Goal: Obtain resource: Download file/media

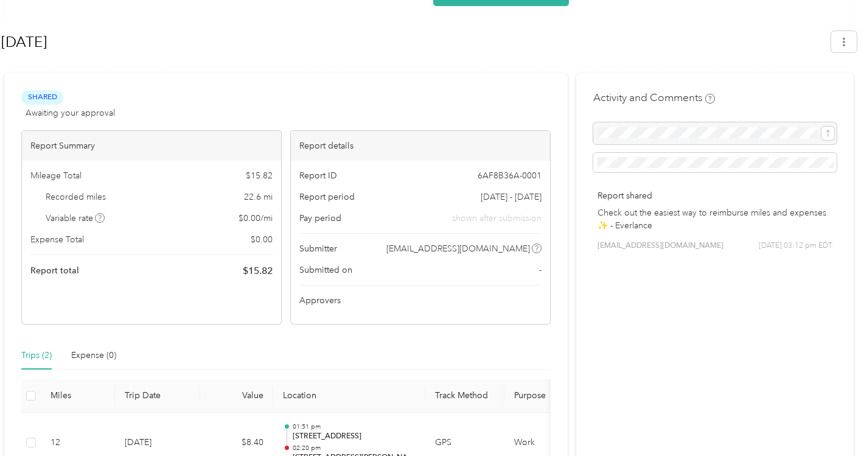
scroll to position [27, 0]
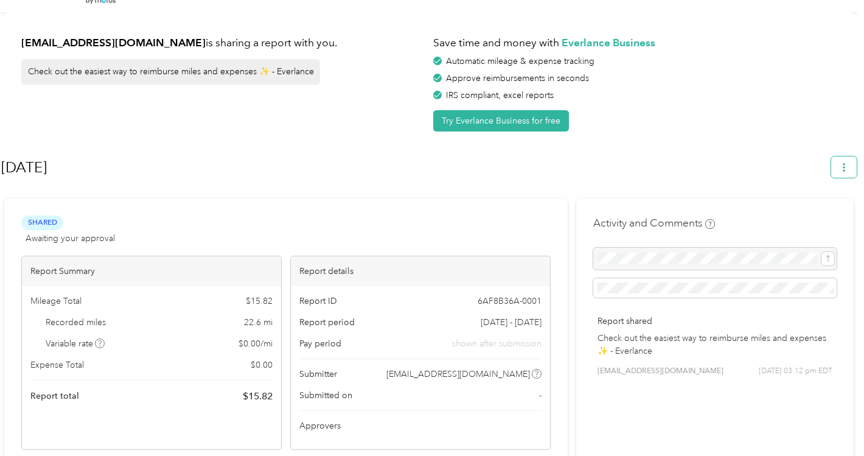
click at [845, 167] on button "button" at bounding box center [844, 166] width 26 height 21
click at [815, 218] on span "Download" at bounding box center [815, 224] width 40 height 13
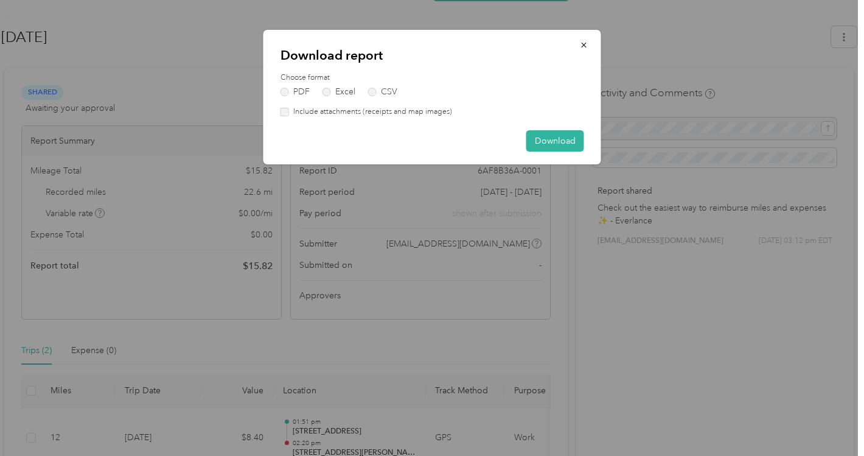
scroll to position [164, 0]
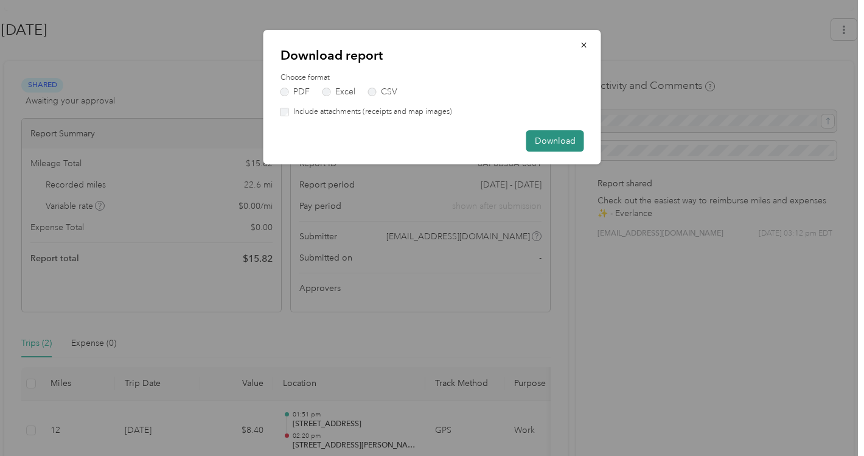
click at [559, 139] on button "Download" at bounding box center [555, 140] width 58 height 21
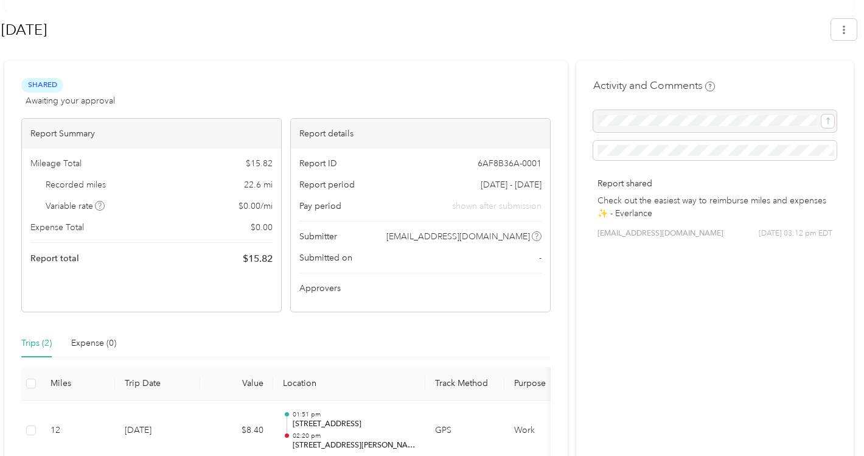
scroll to position [148, 0]
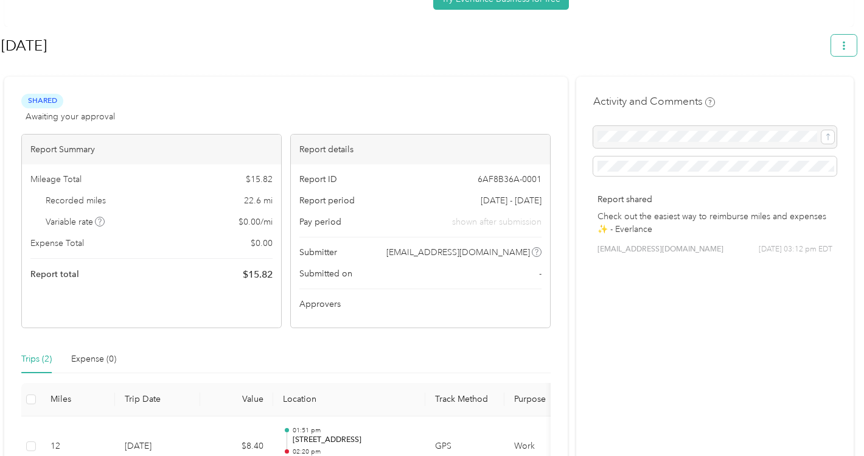
click at [848, 41] on icon "button" at bounding box center [844, 45] width 9 height 9
click at [817, 67] on span "Copy share link" at bounding box center [822, 75] width 55 height 26
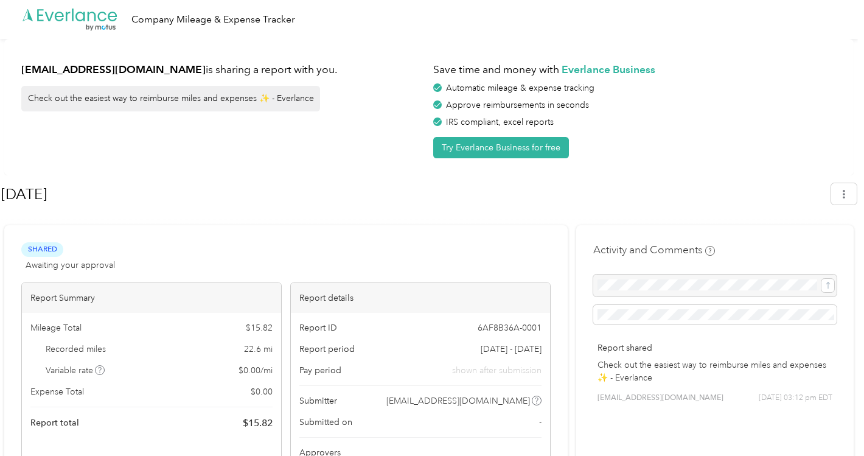
click at [85, 263] on span "Awaiting your approval" at bounding box center [70, 265] width 89 height 13
click at [49, 254] on span "Shared" at bounding box center [42, 249] width 42 height 14
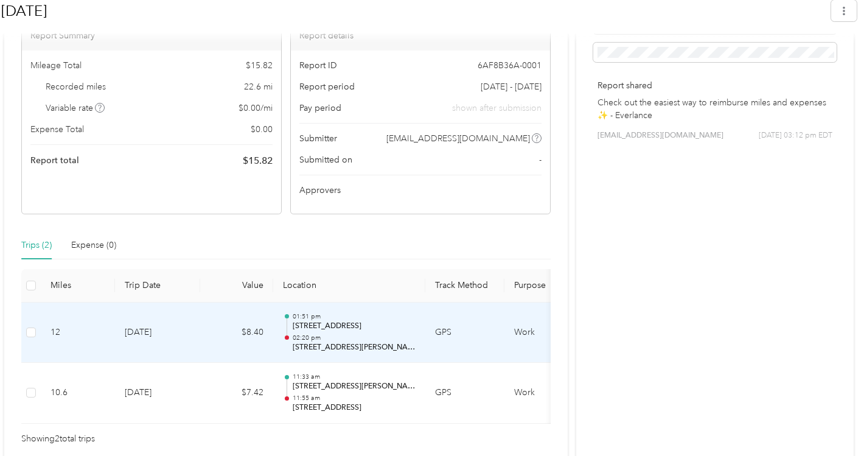
click at [36, 330] on td at bounding box center [30, 332] width 19 height 61
click at [31, 335] on span at bounding box center [31, 332] width 10 height 10
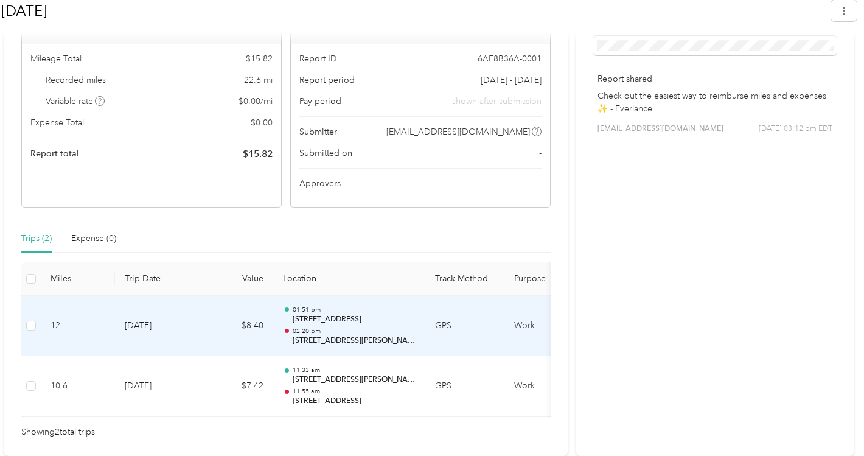
click at [253, 316] on td "$8.40" at bounding box center [236, 326] width 73 height 61
click at [403, 314] on p "[STREET_ADDRESS]" at bounding box center [354, 319] width 123 height 11
click at [338, 322] on p "[STREET_ADDRESS]" at bounding box center [354, 319] width 123 height 11
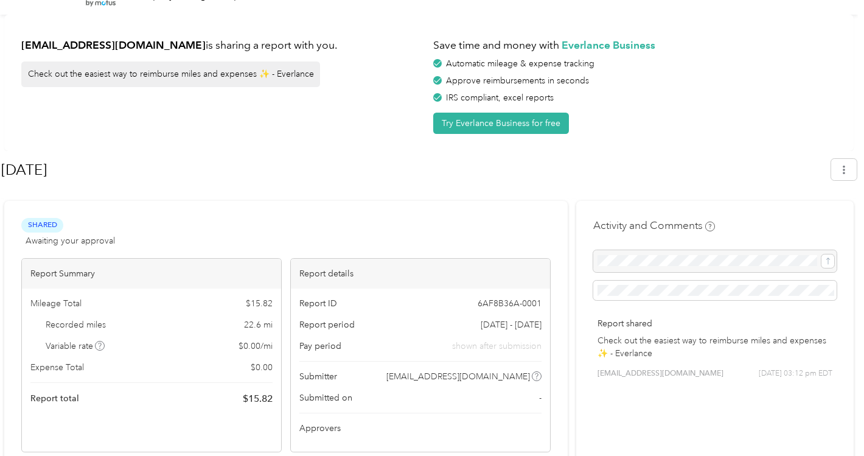
scroll to position [0, 0]
